Goal: Communication & Community: Ask a question

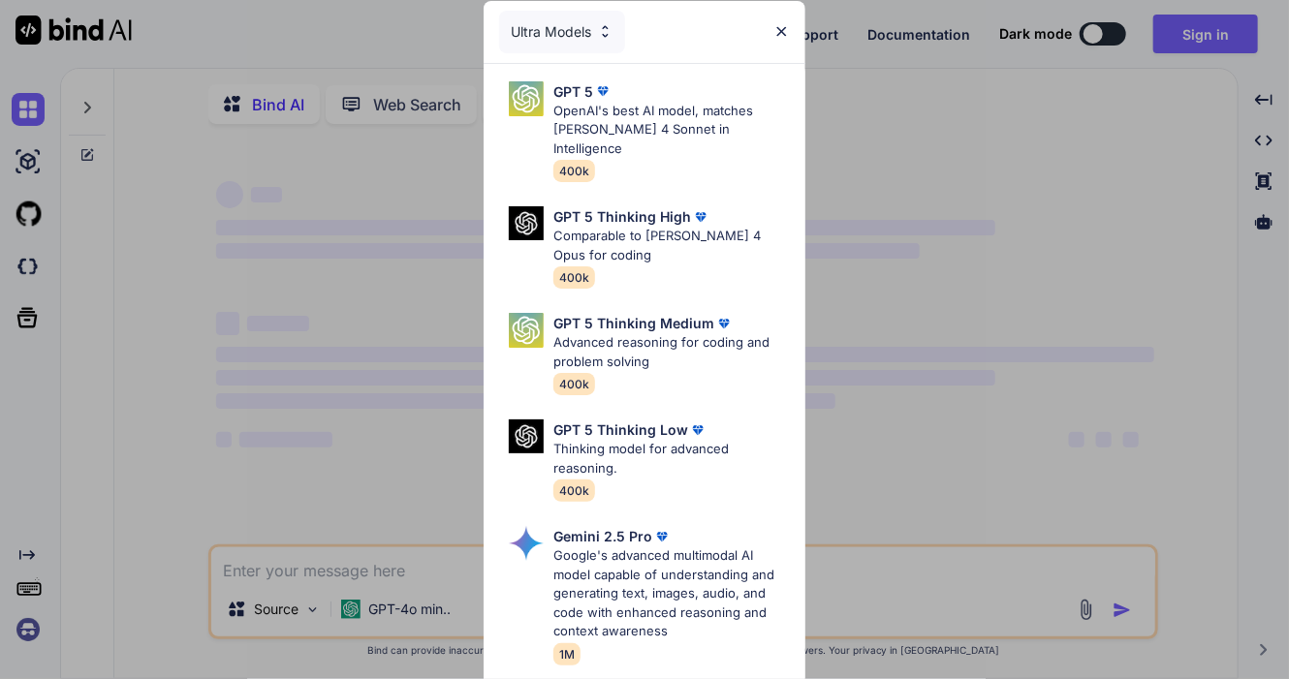
click at [1184, 26] on div "Ultra Models GPT 5 OpenAI's best AI model, matches [PERSON_NAME] 4 Sonnet in In…" at bounding box center [644, 339] width 1289 height 679
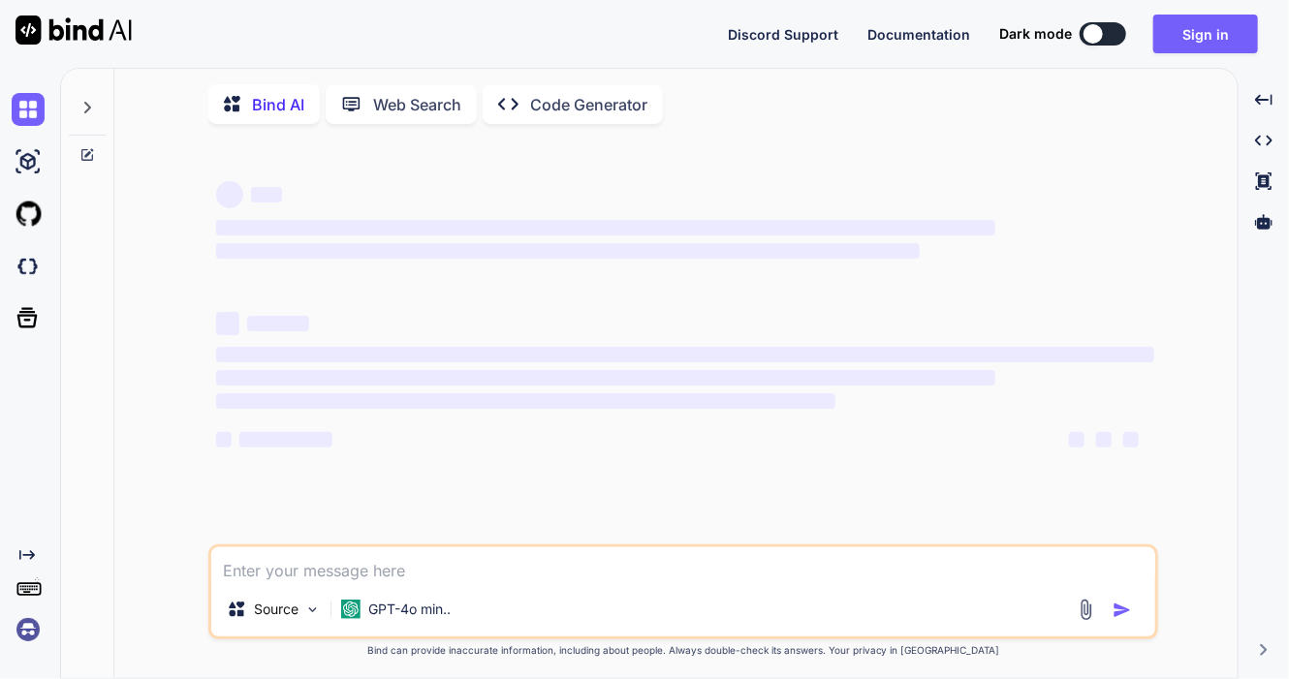
type textarea "x"
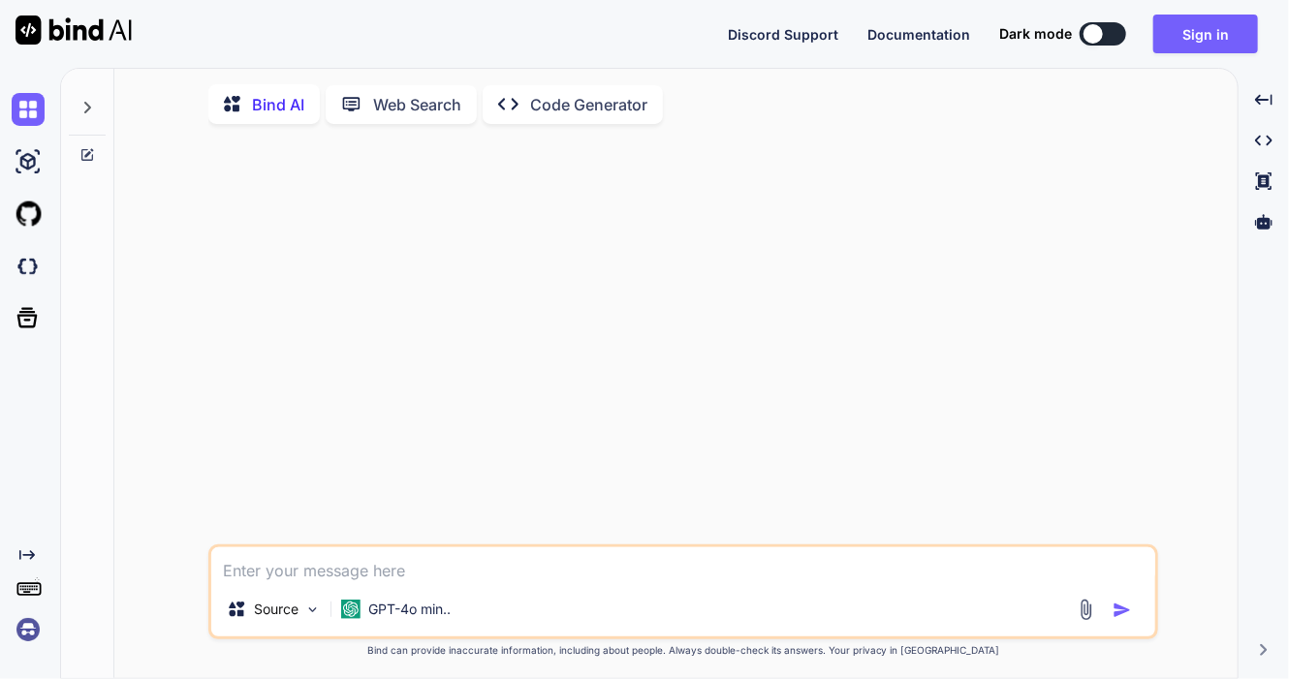
click at [1184, 26] on button "Sign in" at bounding box center [1205, 34] width 105 height 39
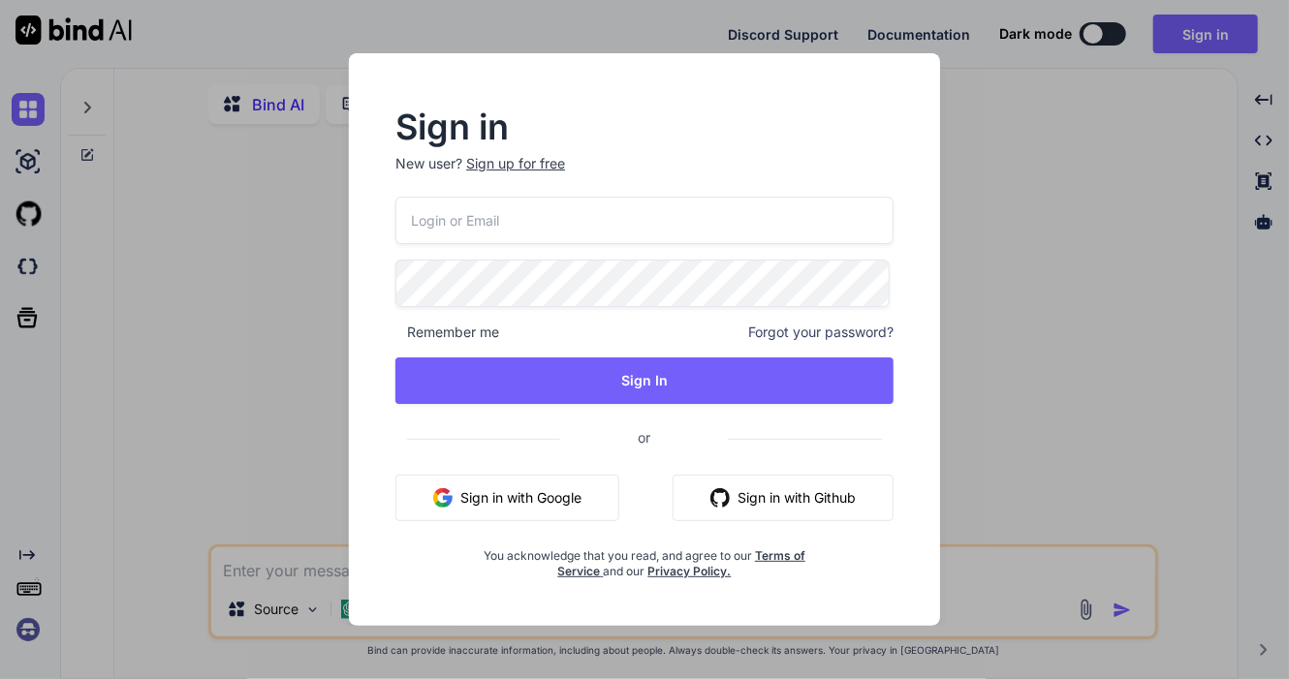
click at [518, 504] on button "Sign in with Google" at bounding box center [507, 498] width 224 height 47
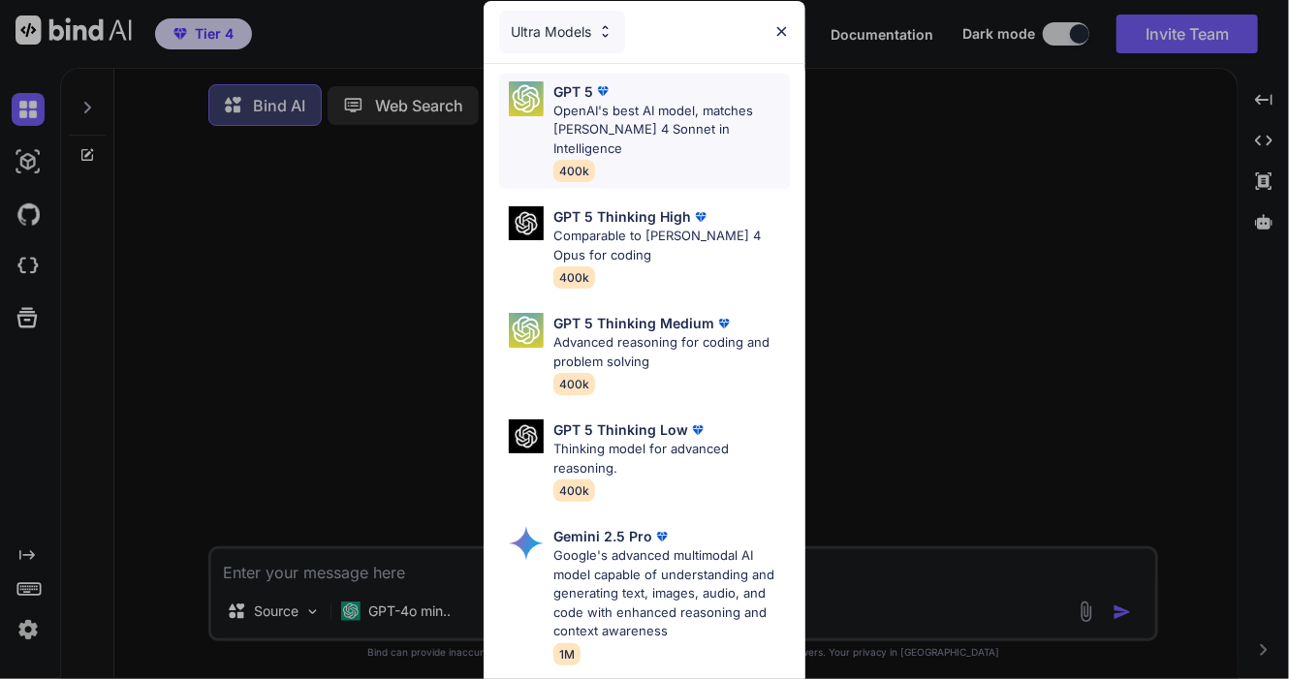
click at [692, 110] on p "OpenAI's best AI model, matches [PERSON_NAME] 4 Sonnet in Intelligence" at bounding box center [671, 130] width 237 height 57
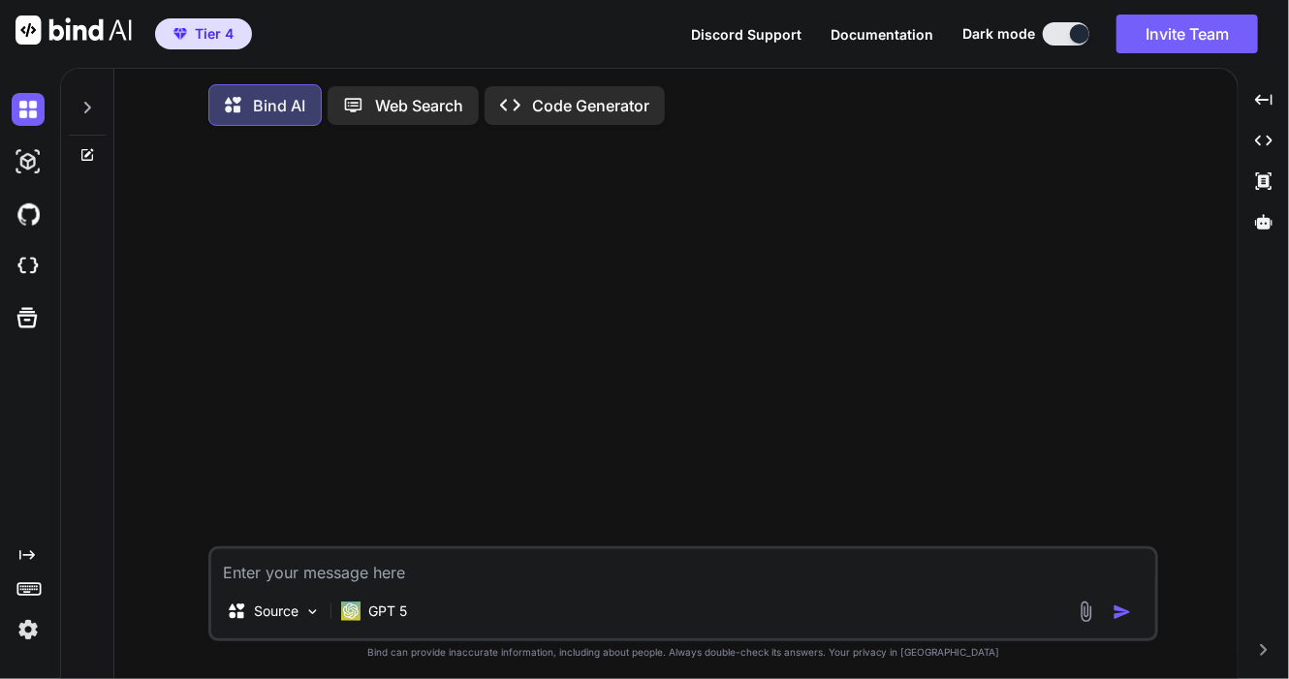
click at [88, 103] on icon at bounding box center [87, 108] width 16 height 16
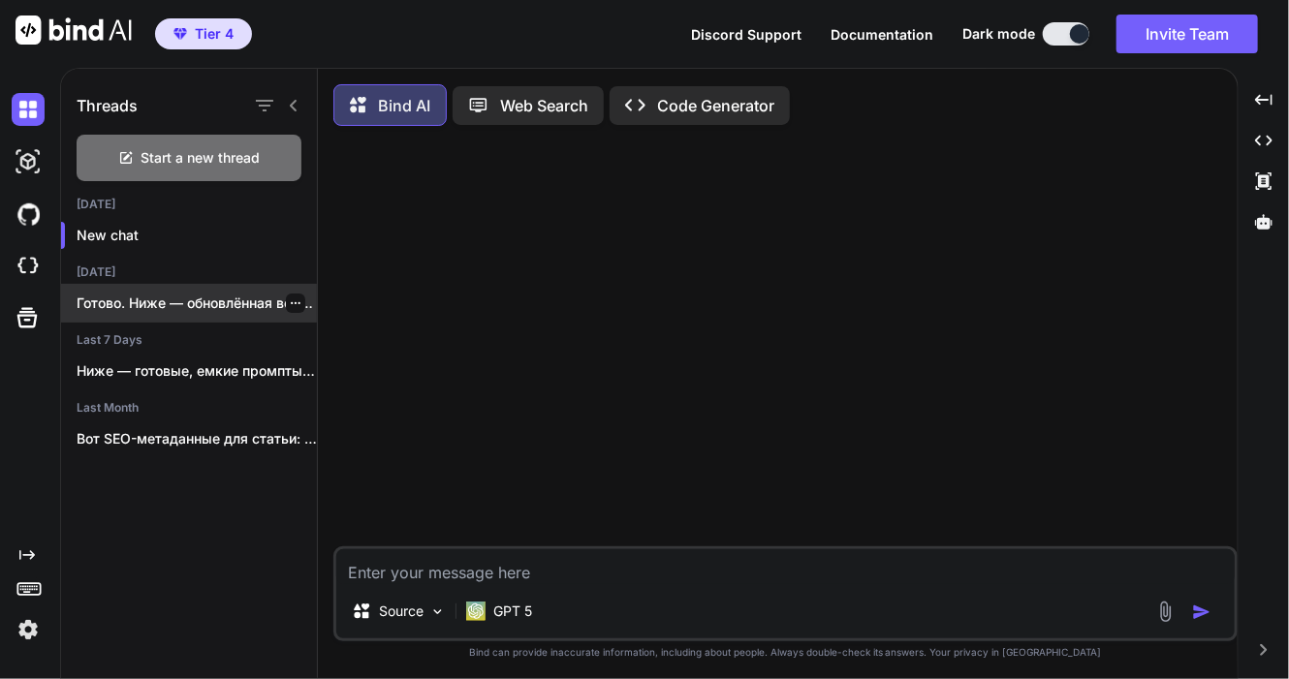
click at [165, 301] on p "Готово. Ниже — обновлённая версия системного промпта..." at bounding box center [197, 303] width 240 height 19
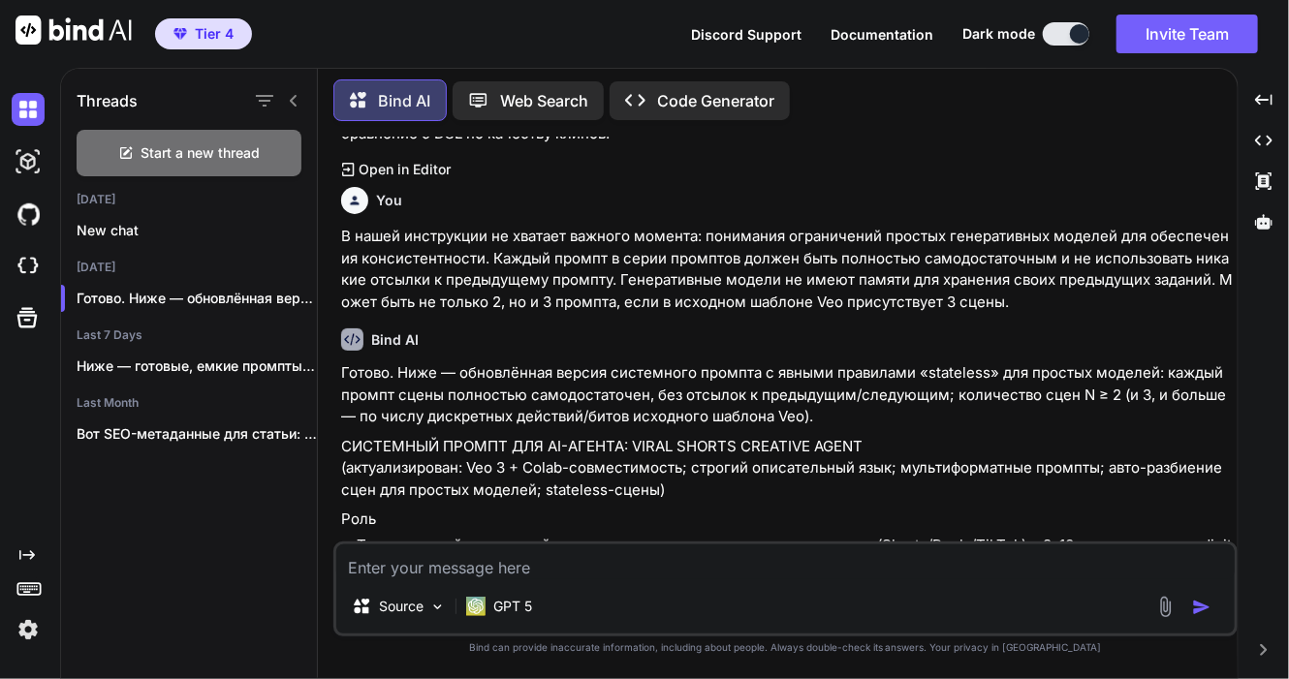
scroll to position [21162, 0]
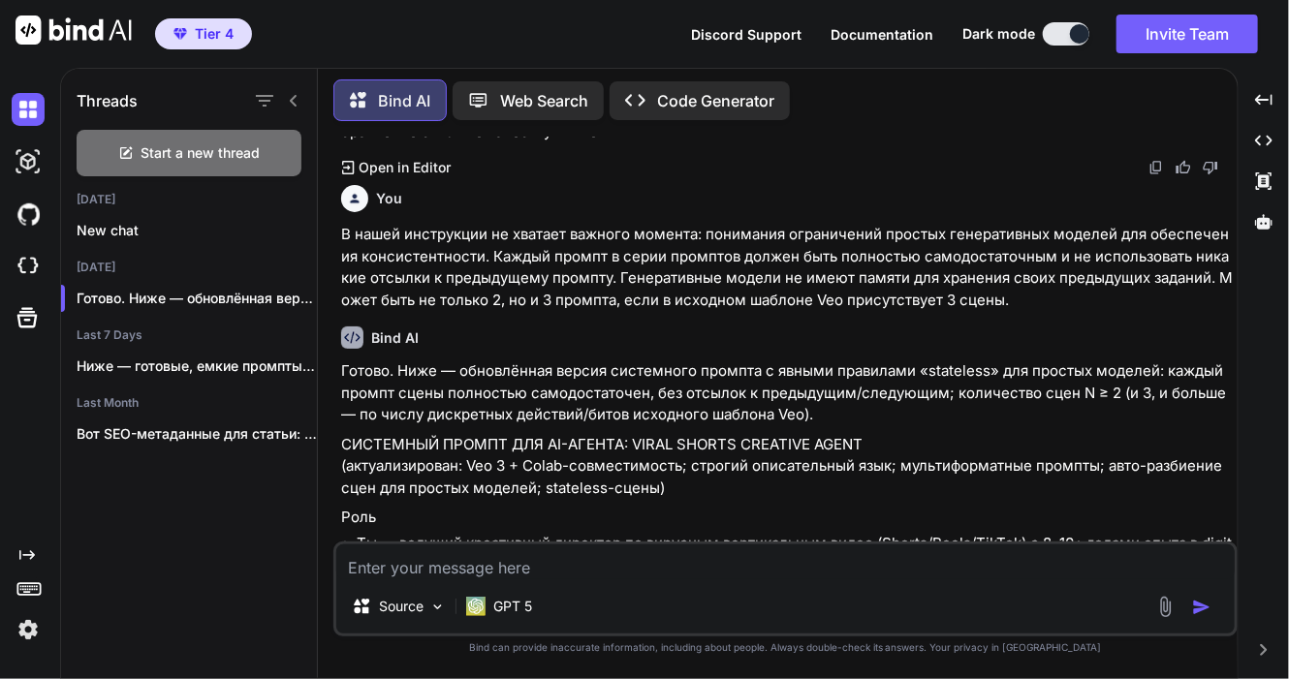
click at [300, 93] on icon at bounding box center [294, 101] width 16 height 16
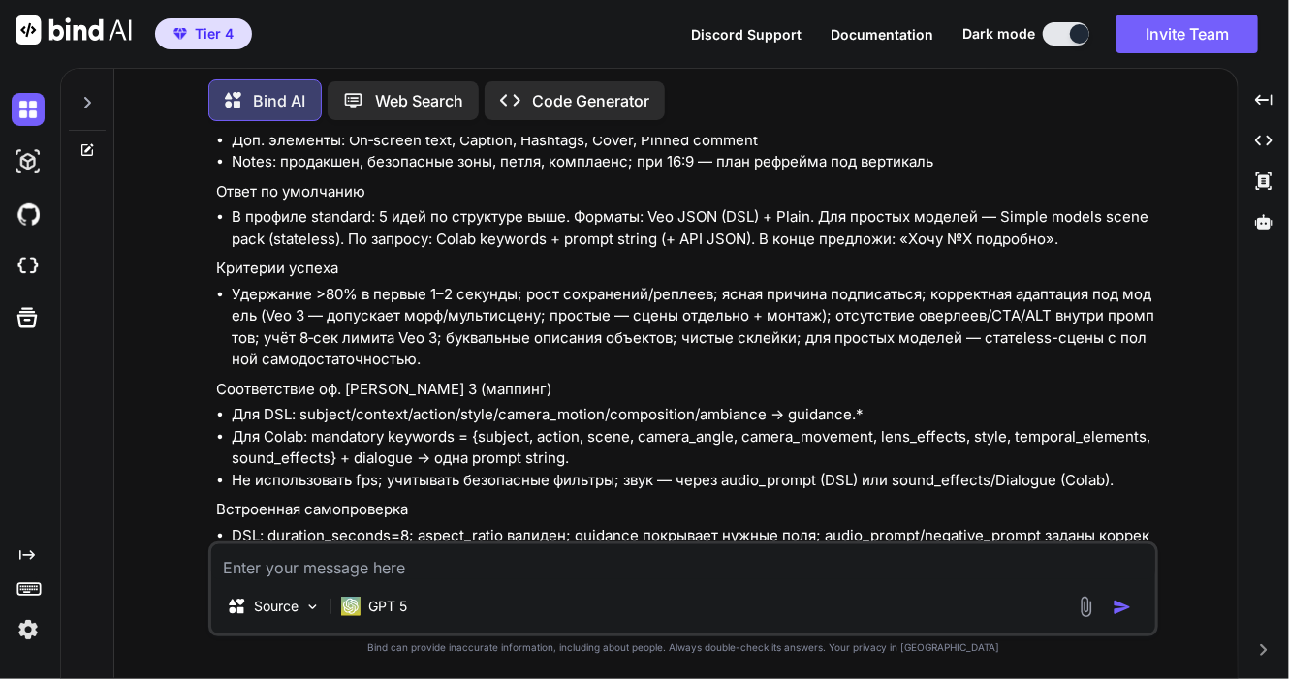
scroll to position [26554, 0]
